Goal: Book appointment/travel/reservation

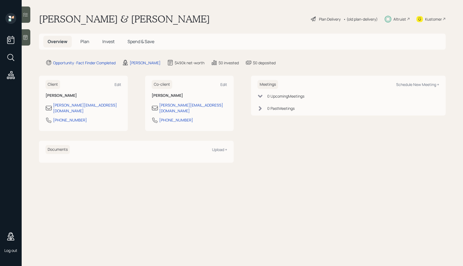
click at [424, 87] on div "Meetings Schedule New Meeting +" at bounding box center [348, 84] width 182 height 9
click at [419, 86] on div "Schedule New Meeting +" at bounding box center [417, 84] width 43 height 5
select select "59554aeb-d739-4552-90b9-0d27d70b4bf7"
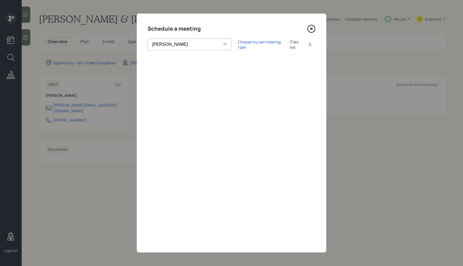
click at [171, 44] on select "[PERSON_NAME] [PERSON_NAME] [PERSON_NAME] [PERSON_NAME] [PERSON_NAME] [PERSON_N…" at bounding box center [190, 44] width 84 height 12
click at [194, 41] on select "[PERSON_NAME] [PERSON_NAME] [PERSON_NAME] [PERSON_NAME] [PERSON_NAME] [PERSON_N…" at bounding box center [190, 44] width 84 height 12
click at [238, 45] on div "Choose my own meeting type" at bounding box center [260, 44] width 45 height 10
click at [312, 28] on icon at bounding box center [311, 29] width 8 height 8
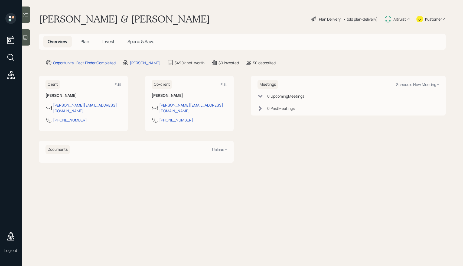
click at [211, 19] on div "[PERSON_NAME] & [PERSON_NAME] Demo Plan Delivery • (old plan-delivery) Altruist…" at bounding box center [242, 19] width 407 height 12
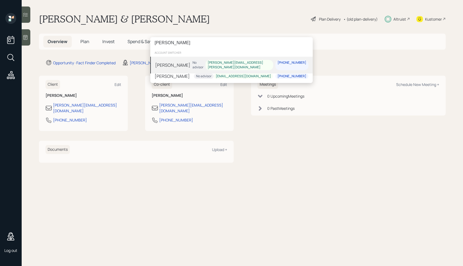
type input "[PERSON_NAME]"
click at [172, 65] on div "[PERSON_NAME]" at bounding box center [172, 65] width 35 height 6
